Goal: Transaction & Acquisition: Purchase product/service

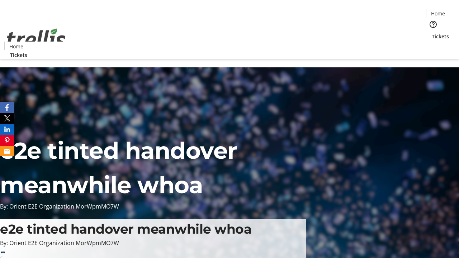
click at [432, 33] on span "Tickets" at bounding box center [440, 37] width 17 height 8
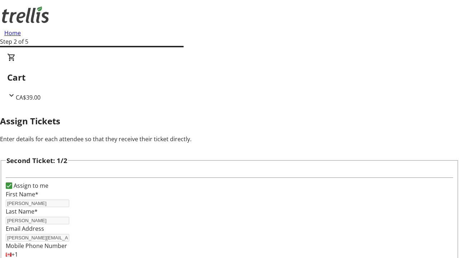
type input "[PERSON_NAME][EMAIL_ADDRESS][DOMAIN_NAME]"
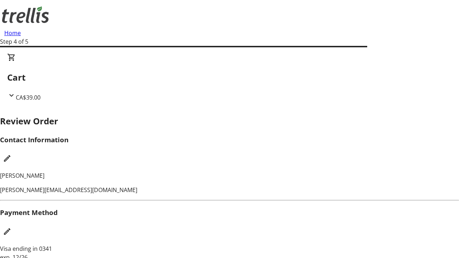
click at [11, 154] on mat-icon "Edit Contact Information" at bounding box center [7, 158] width 9 height 9
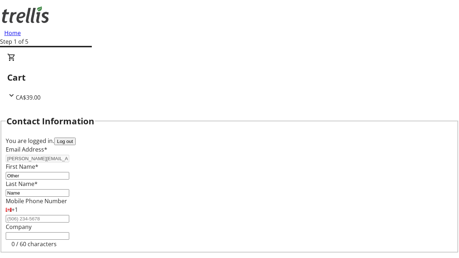
type input "Name"
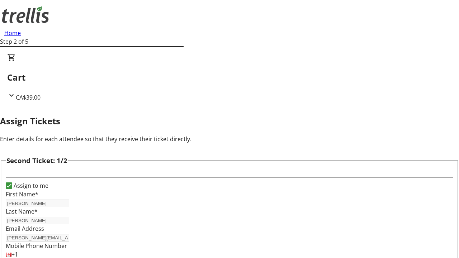
type input "New"
type input "Name"
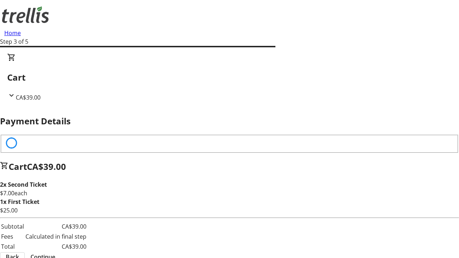
click at [55, 253] on span "Continue" at bounding box center [42, 257] width 25 height 9
